Goal: Task Accomplishment & Management: Manage account settings

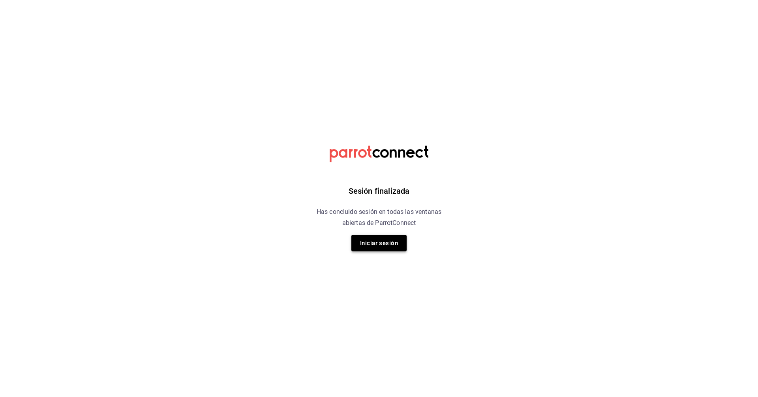
click at [366, 244] on button "Iniciar sesión" at bounding box center [378, 243] width 55 height 17
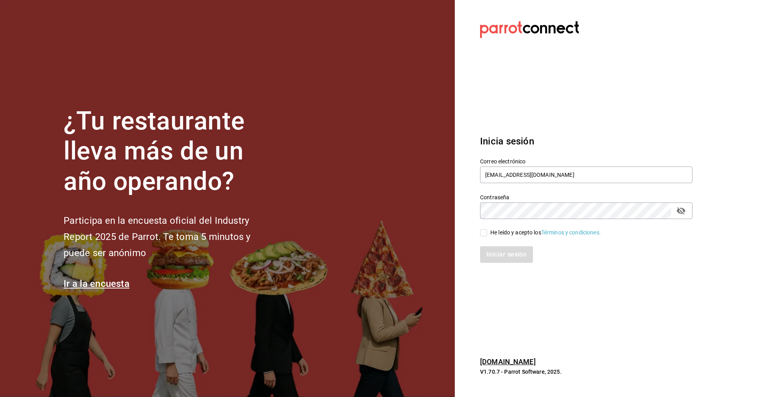
click at [366, 232] on input "He leído y acepto los Términos y condiciones." at bounding box center [483, 232] width 7 height 7
checkbox input "true"
click at [366, 256] on button "Iniciar sesión" at bounding box center [507, 254] width 54 height 17
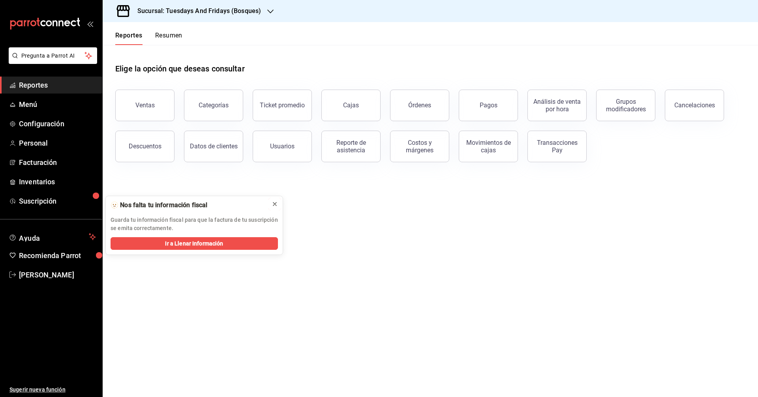
click at [273, 206] on icon at bounding box center [274, 203] width 3 height 3
